Goal: Task Accomplishment & Management: Use online tool/utility

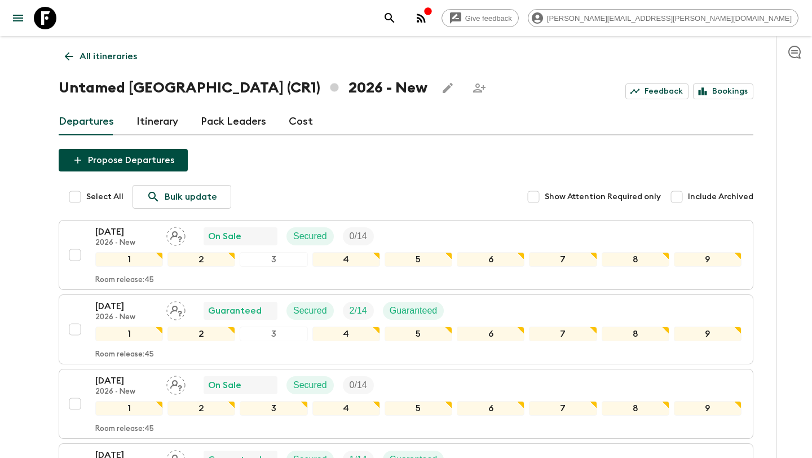
scroll to position [1126, 0]
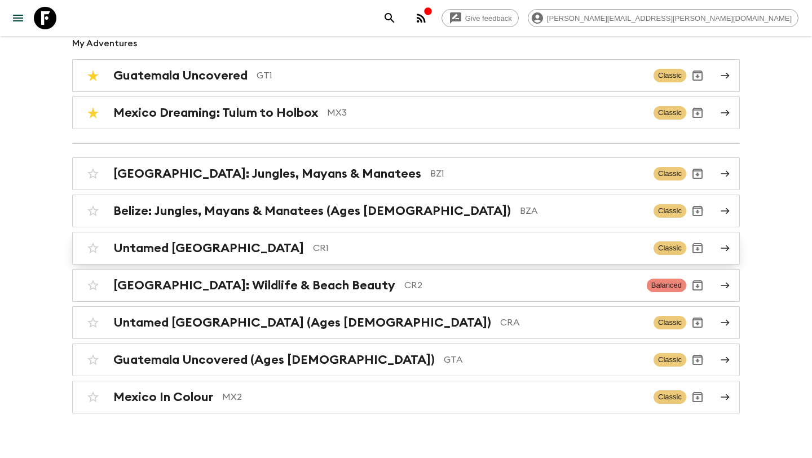
scroll to position [110, 0]
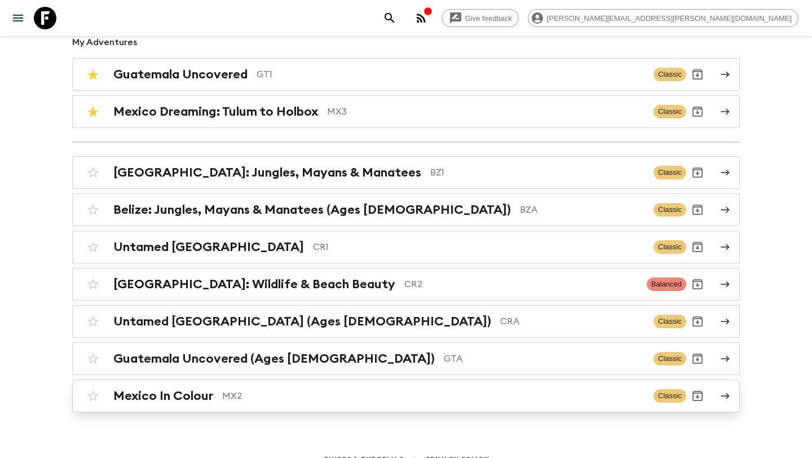
click at [371, 398] on p "MX2" at bounding box center [433, 396] width 422 height 14
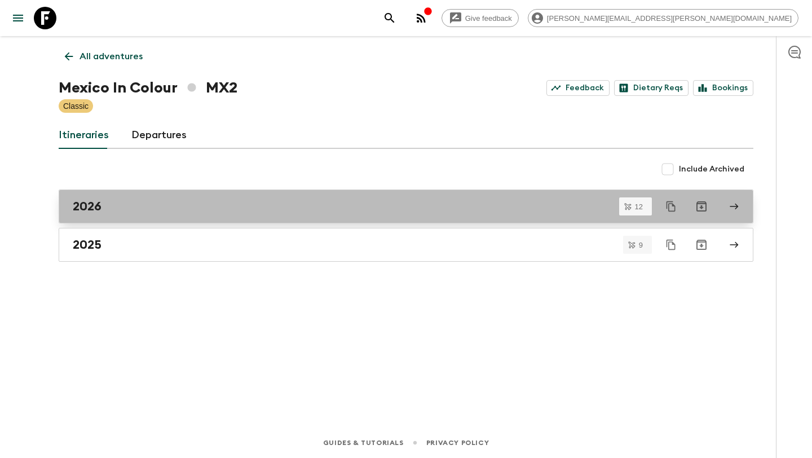
click at [249, 210] on div "2026" at bounding box center [395, 206] width 645 height 15
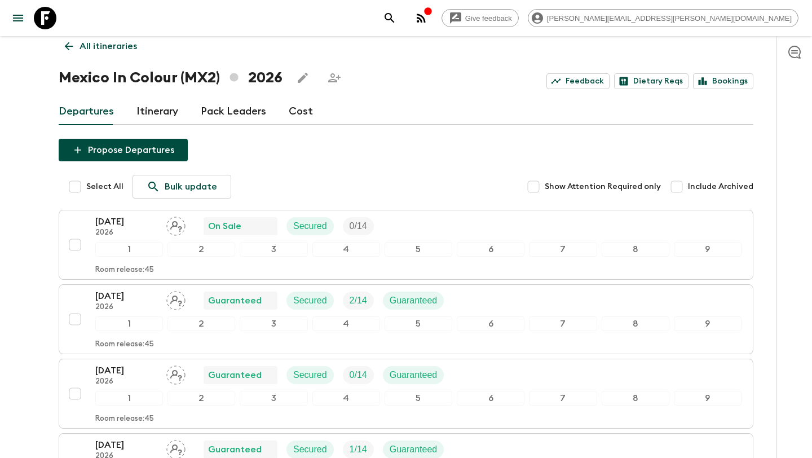
scroll to position [17, 0]
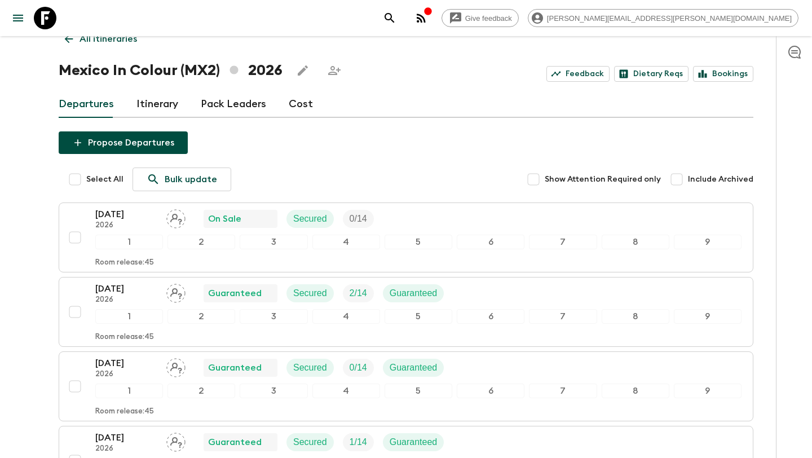
click at [298, 104] on link "Cost" at bounding box center [301, 104] width 24 height 27
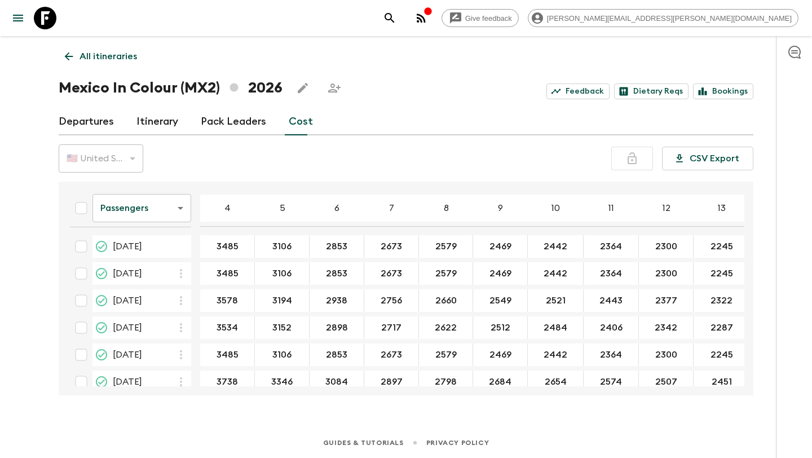
click at [180, 206] on body "Give feedback [PERSON_NAME][EMAIL_ADDRESS][PERSON_NAME][DOMAIN_NAME] All itiner…" at bounding box center [406, 229] width 812 height 458
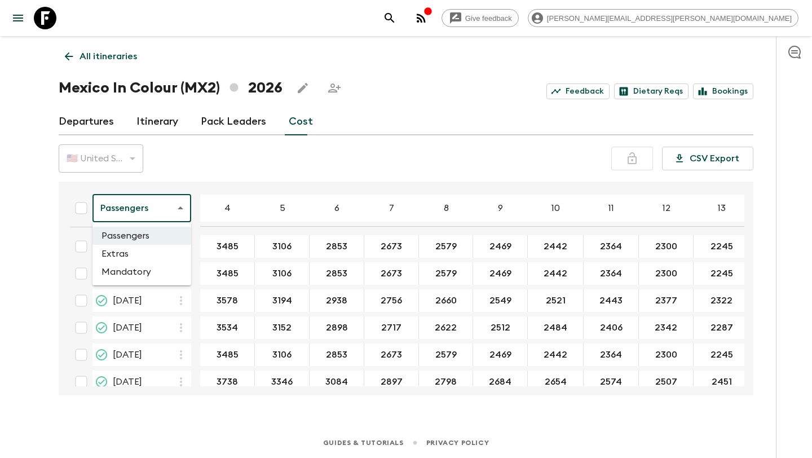
click at [143, 279] on li "Mandatory" at bounding box center [142, 272] width 99 height 18
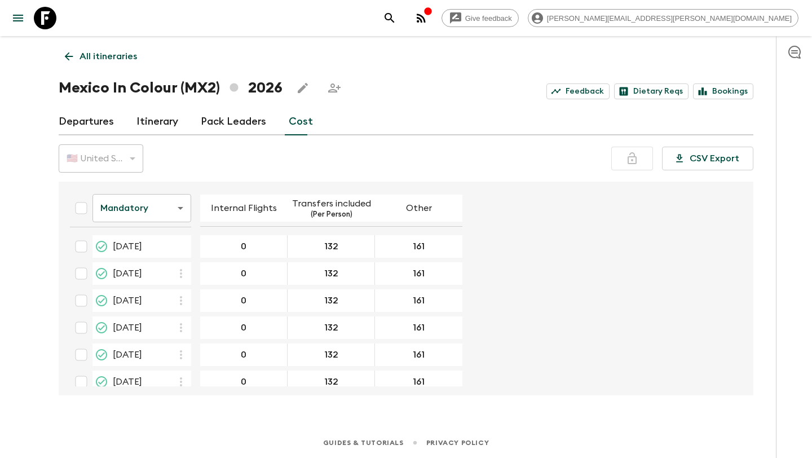
click at [178, 208] on body "Give feedback [PERSON_NAME][EMAIL_ADDRESS][PERSON_NAME][DOMAIN_NAME] All itiner…" at bounding box center [406, 229] width 812 height 458
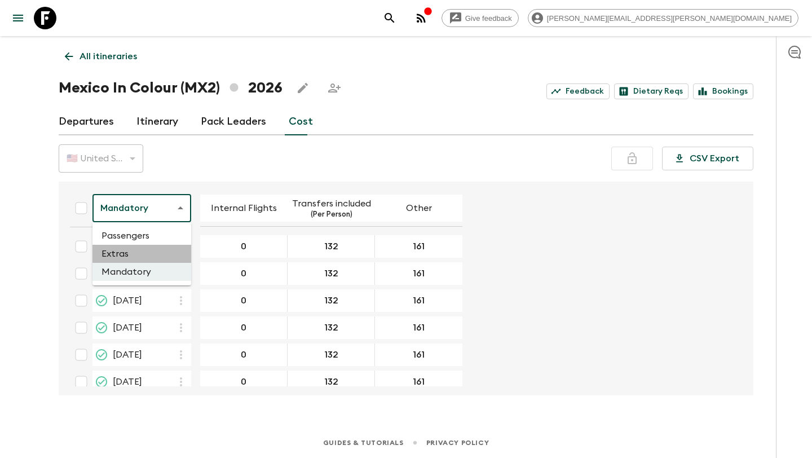
click at [153, 253] on li "Extras" at bounding box center [142, 254] width 99 height 18
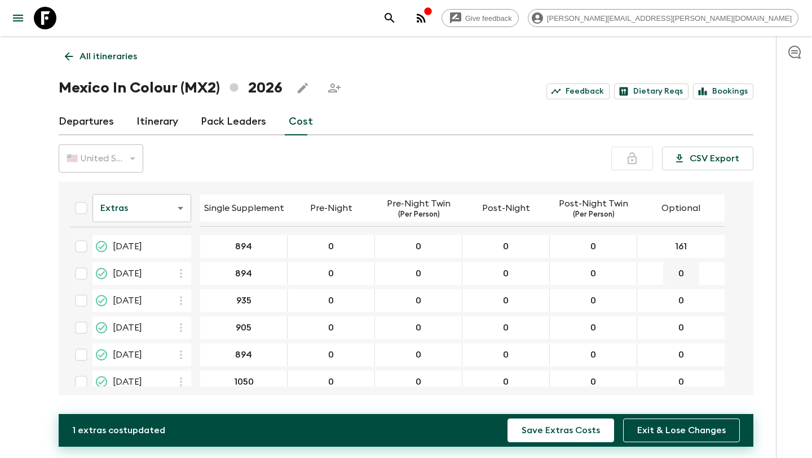
type input "161"
type input "6"
type input "161"
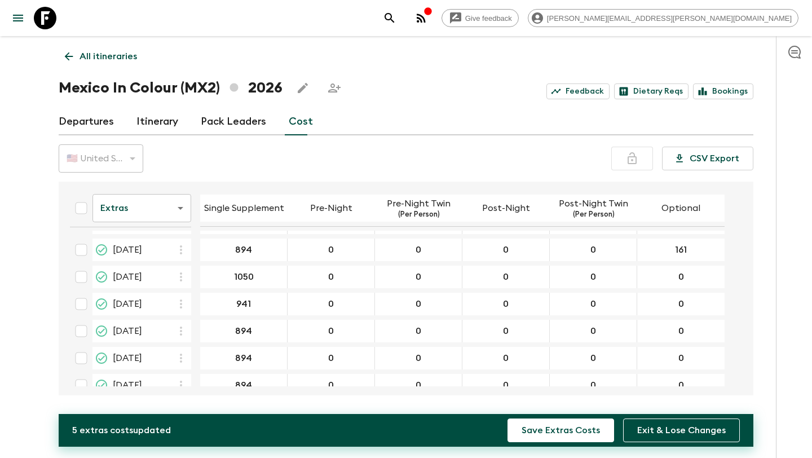
scroll to position [108, 0]
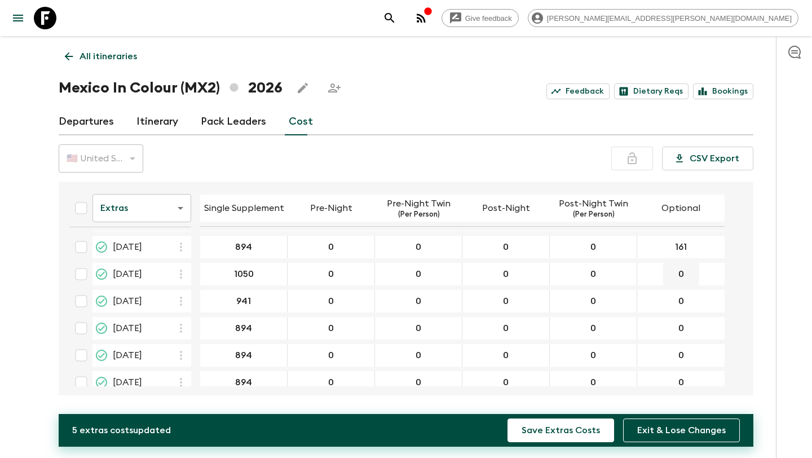
type input "161"
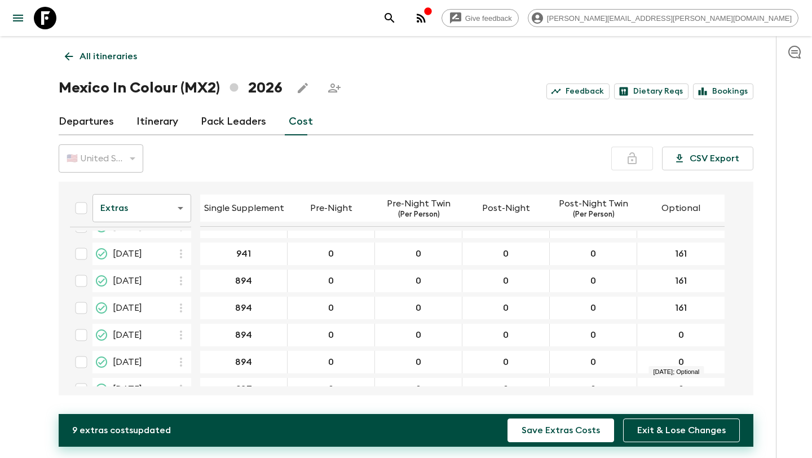
scroll to position [174, 0]
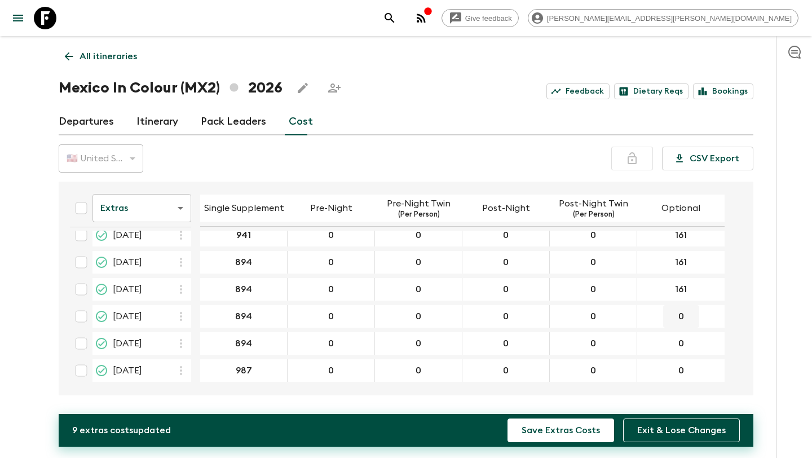
type input "161"
click at [593, 431] on button "Save Extras Costs" at bounding box center [561, 431] width 107 height 24
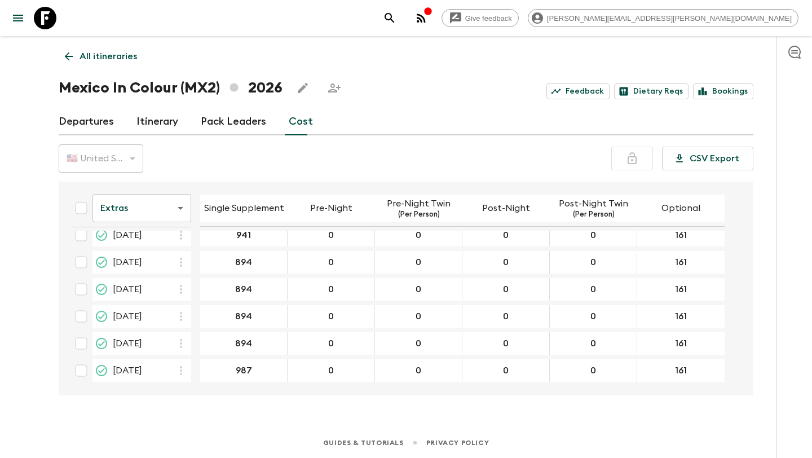
click at [181, 210] on body "Give feedback [PERSON_NAME][EMAIL_ADDRESS][PERSON_NAME][DOMAIN_NAME] All itiner…" at bounding box center [406, 229] width 812 height 458
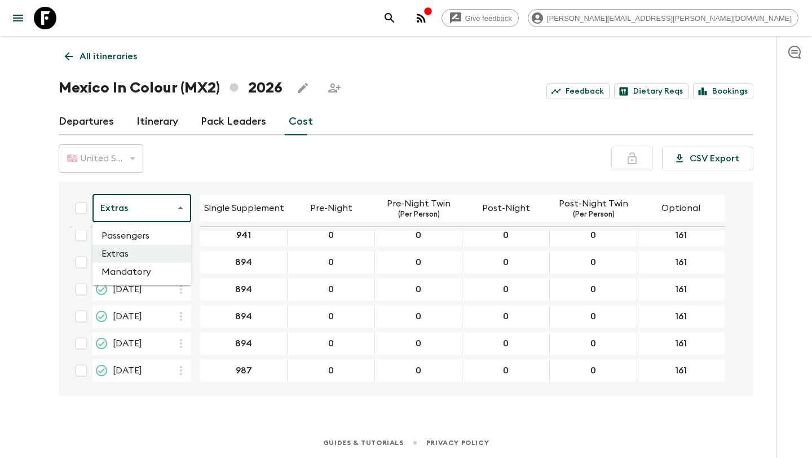
click at [147, 271] on li "Mandatory" at bounding box center [142, 272] width 99 height 18
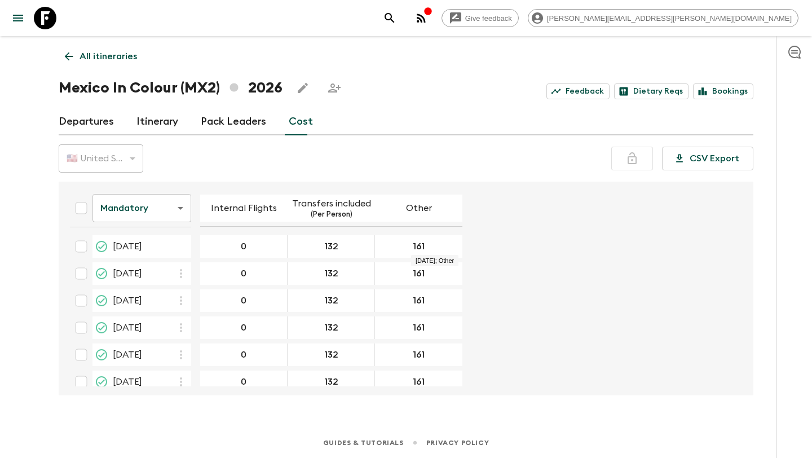
click at [442, 247] on div "161" at bounding box center [418, 246] width 87 height 23
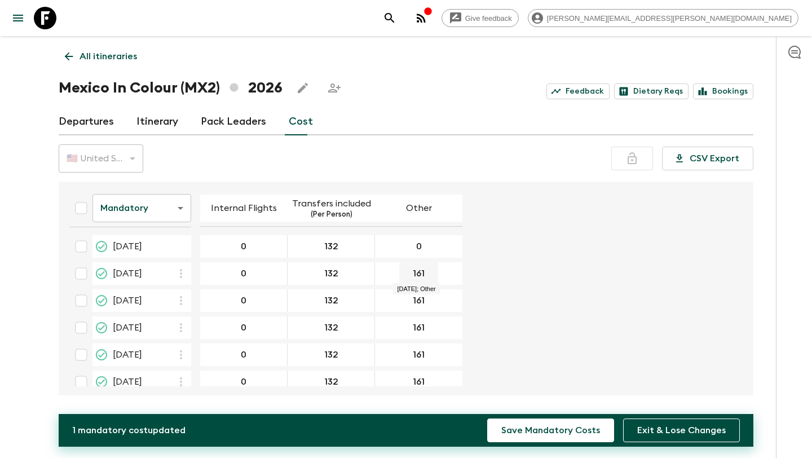
type input "0"
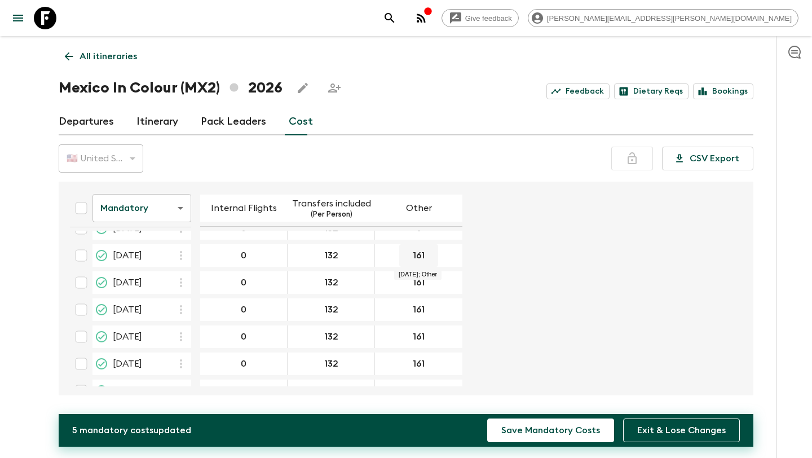
type input "0"
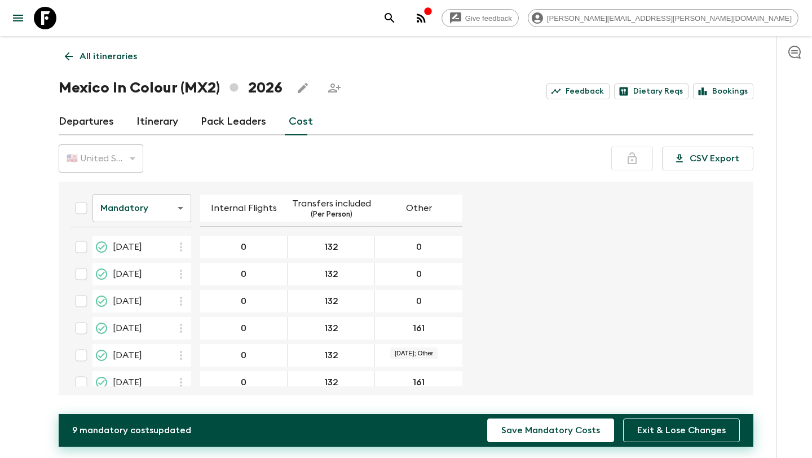
scroll to position [174, 0]
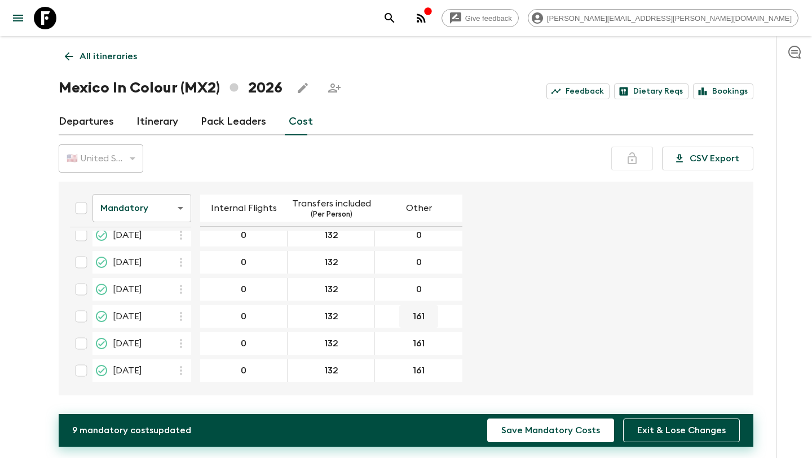
type input "0"
click at [544, 313] on form "Mandatory mandatoryCost ​ Internal Flights Transfers included (Per Person) Othe…" at bounding box center [400, 199] width 679 height 374
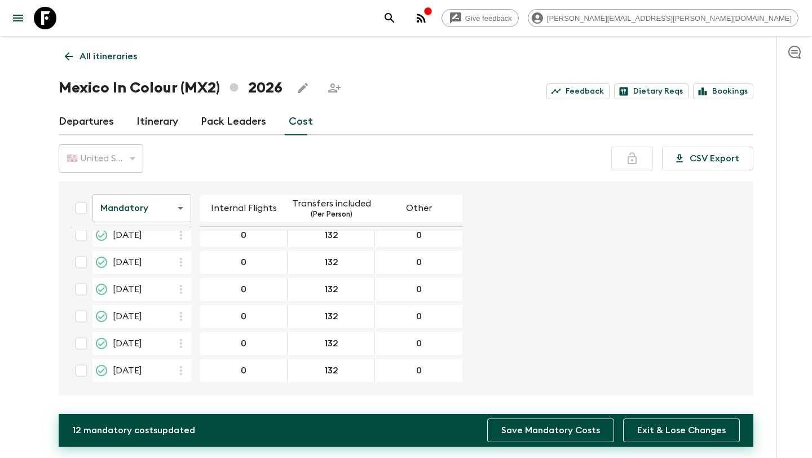
click at [581, 433] on button "Save Mandatory Costs" at bounding box center [550, 431] width 127 height 24
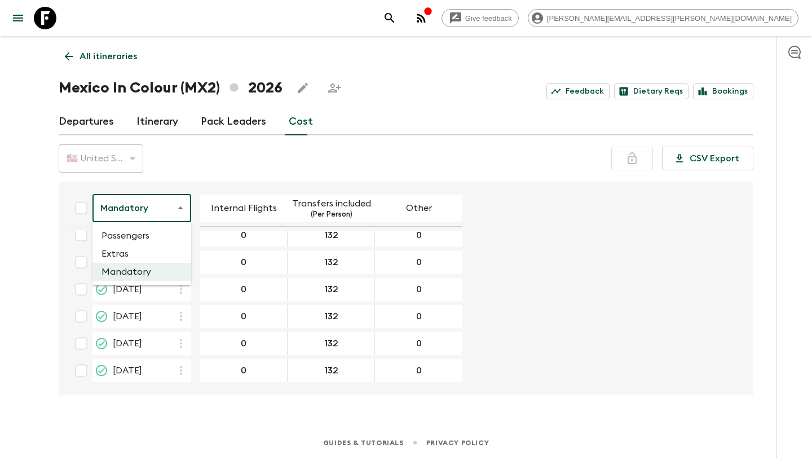
click at [181, 202] on body "Give feedback [PERSON_NAME][EMAIL_ADDRESS][PERSON_NAME][DOMAIN_NAME] All itiner…" at bounding box center [406, 229] width 812 height 458
click at [156, 256] on li "Extras" at bounding box center [142, 254] width 99 height 18
